Goal: Transaction & Acquisition: Book appointment/travel/reservation

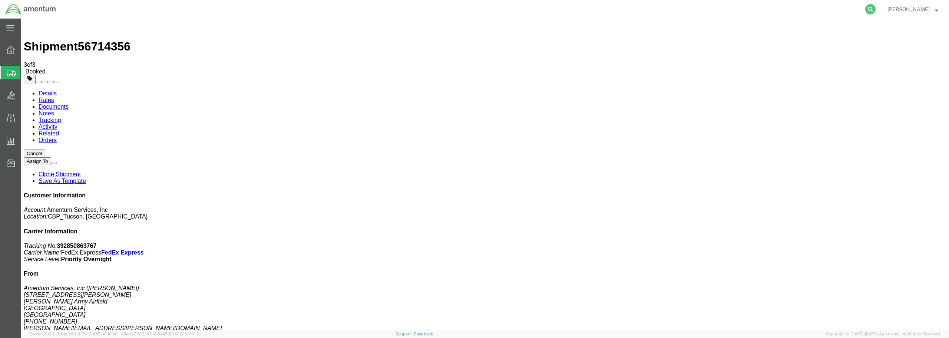
click at [875, 7] on icon at bounding box center [870, 9] width 10 height 10
type input "DCO-25247-167757"
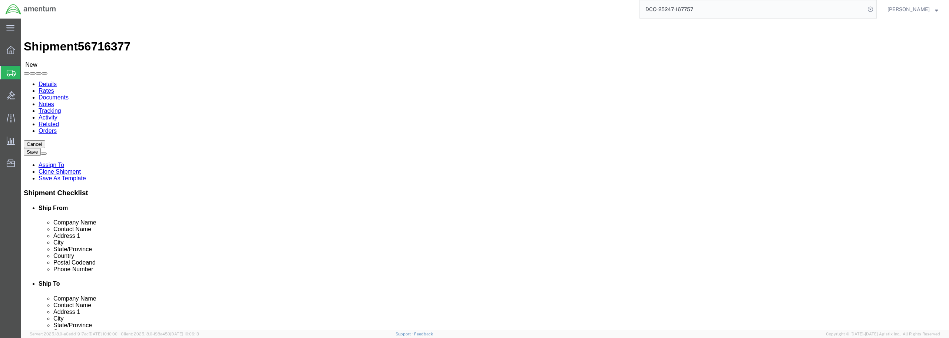
select select "49949"
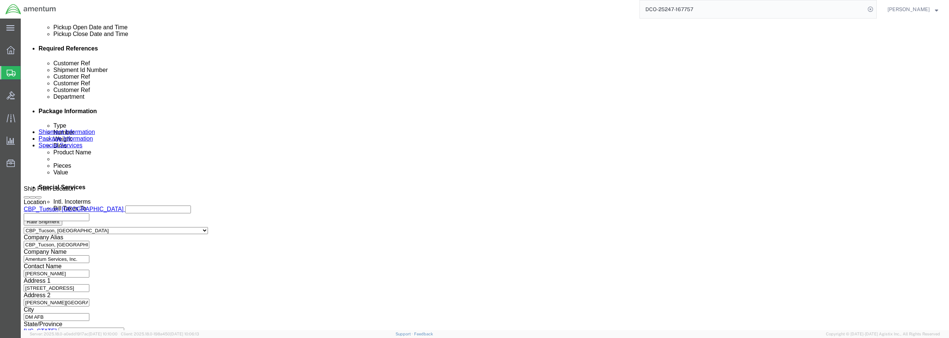
scroll to position [353, 0]
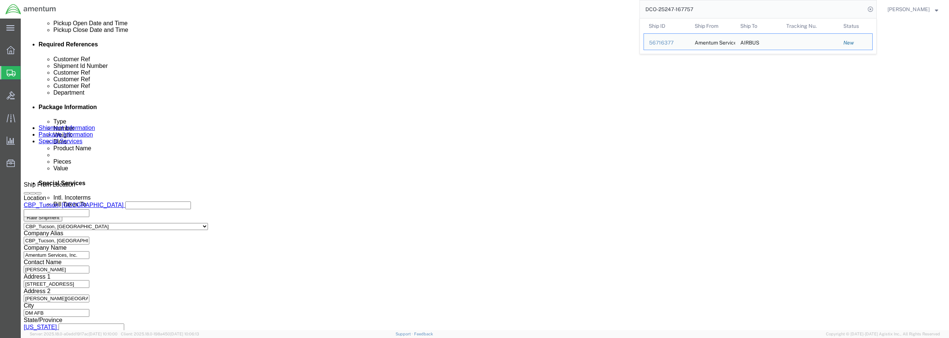
click button "Rate Shipment"
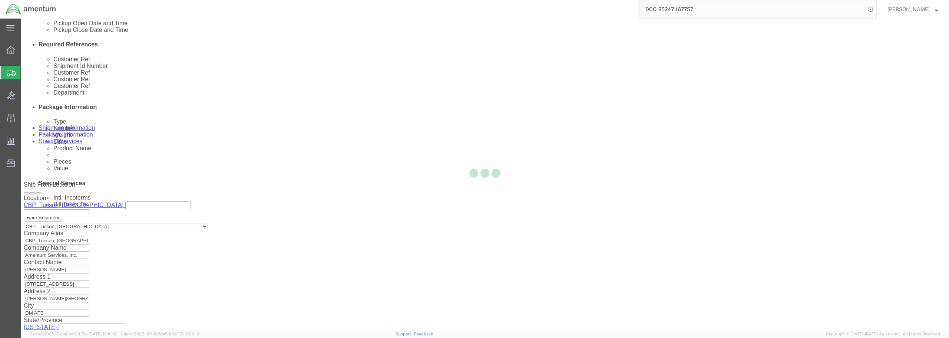
select select "49949"
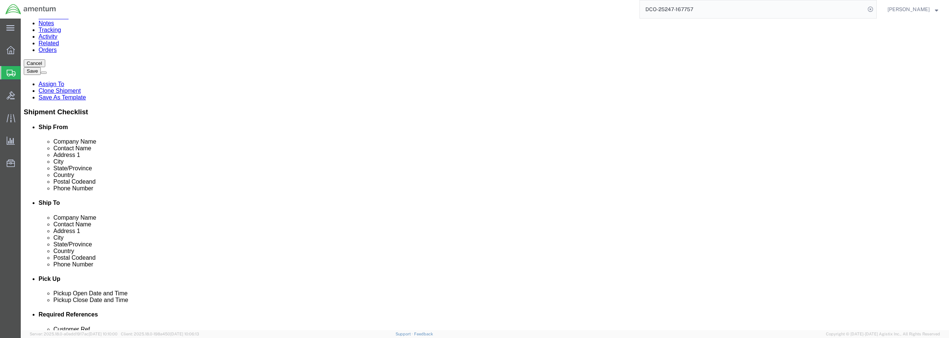
scroll to position [111, 0]
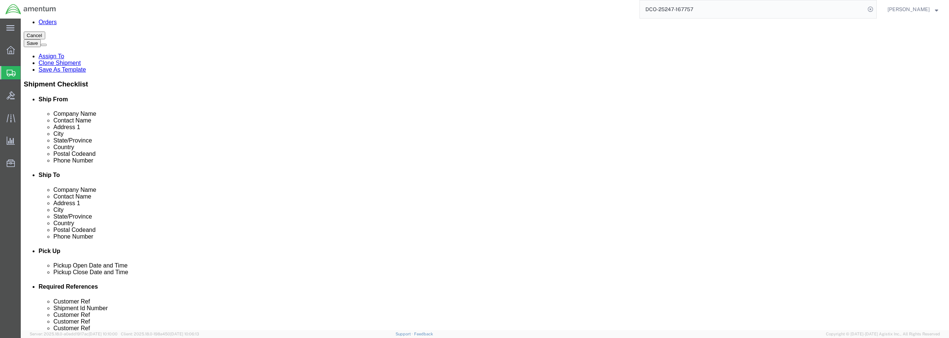
click input "972.522.5464"
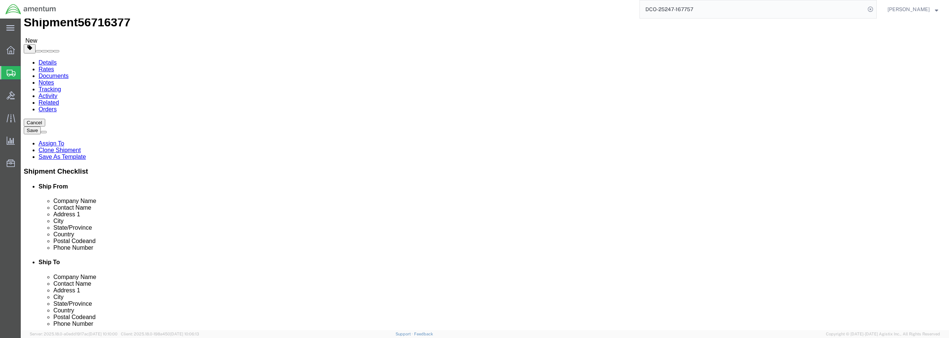
scroll to position [37, 0]
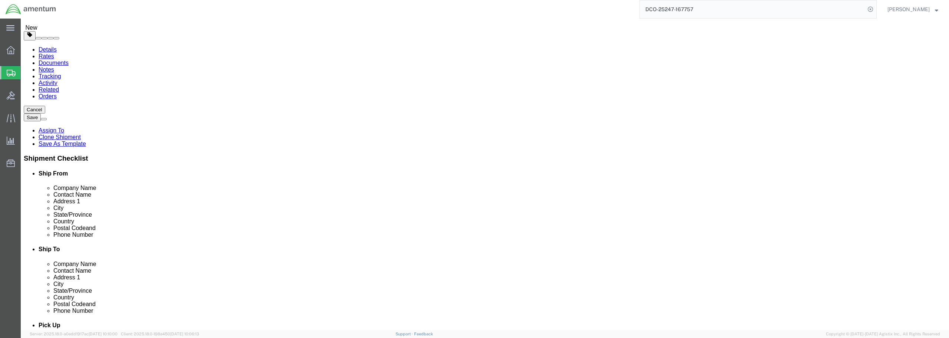
click input "972.522.5464"
click input "972-522.5464"
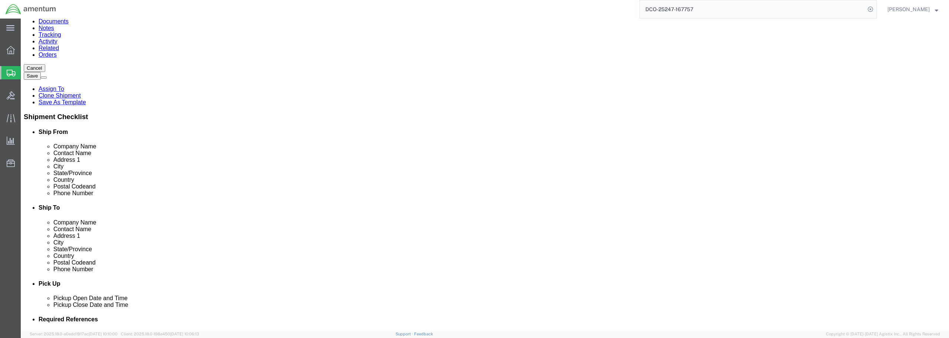
scroll to position [185, 0]
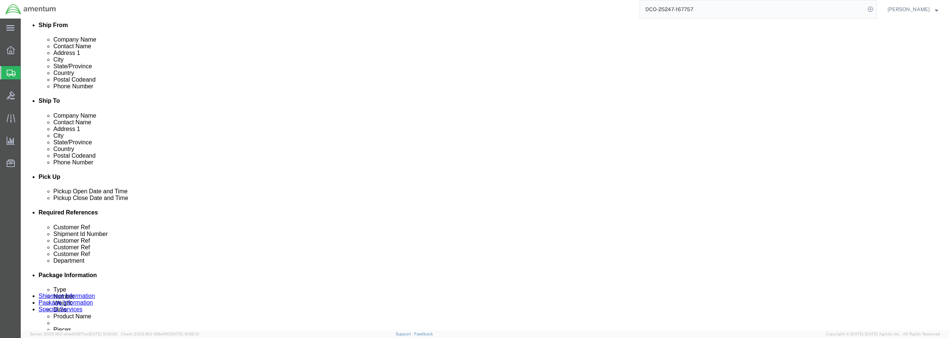
type input "[PHONE_NUMBER]"
click button "Rate Shipment"
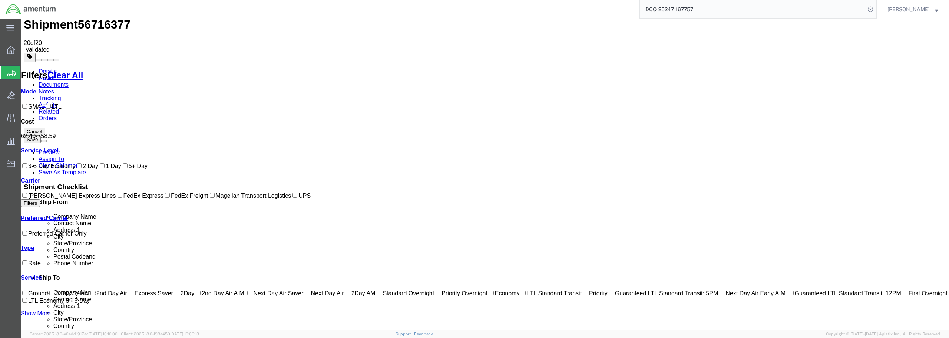
scroll to position [9, 0]
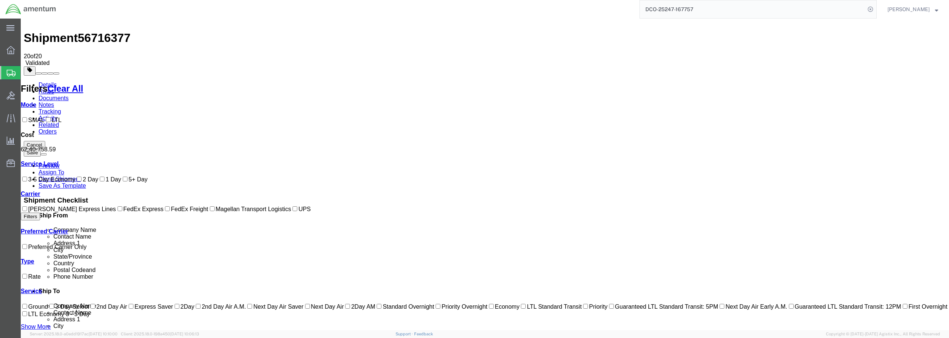
checkbox input "true"
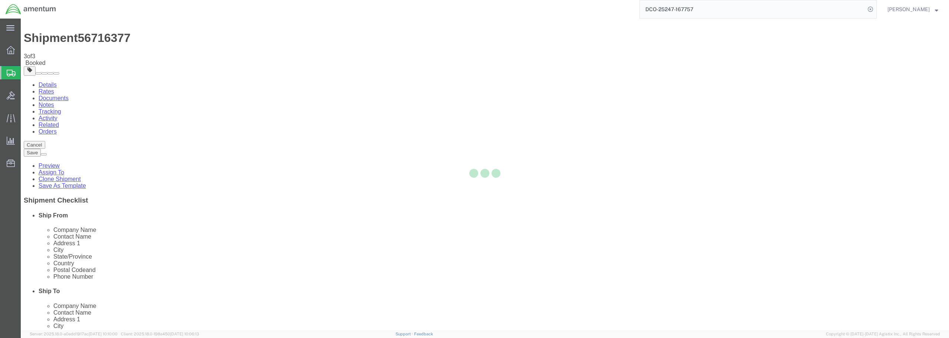
scroll to position [0, 0]
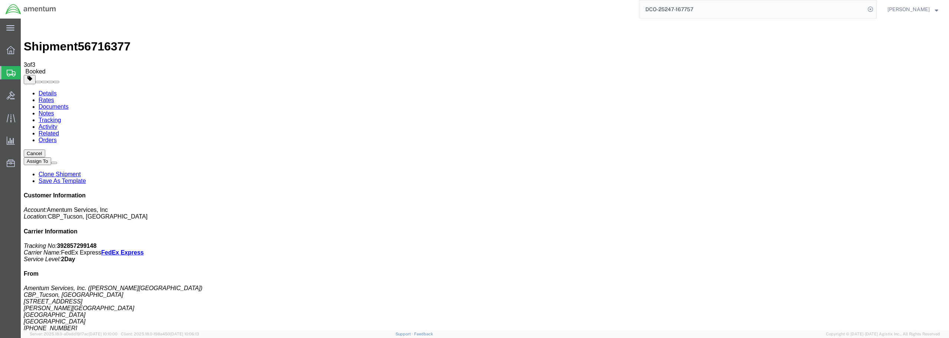
drag, startPoint x: 715, startPoint y: 11, endPoint x: 655, endPoint y: 7, distance: 60.1
click at [655, 7] on input "DCO-25247-167757" at bounding box center [752, 9] width 225 height 18
click at [875, 9] on icon at bounding box center [870, 9] width 10 height 10
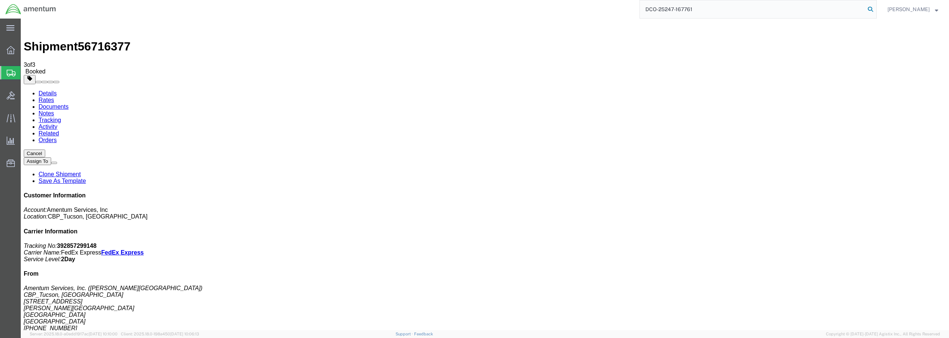
type input "DCO-25247-167761"
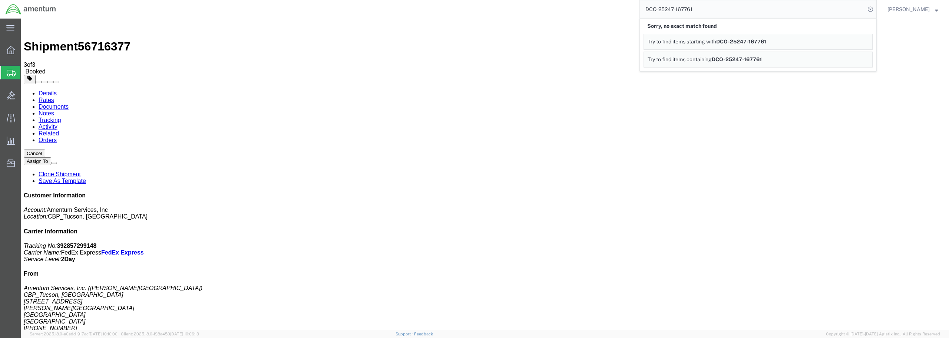
click at [765, 44] on span "DCO-25247-167761" at bounding box center [741, 42] width 50 height 6
